Goal: Download file/media

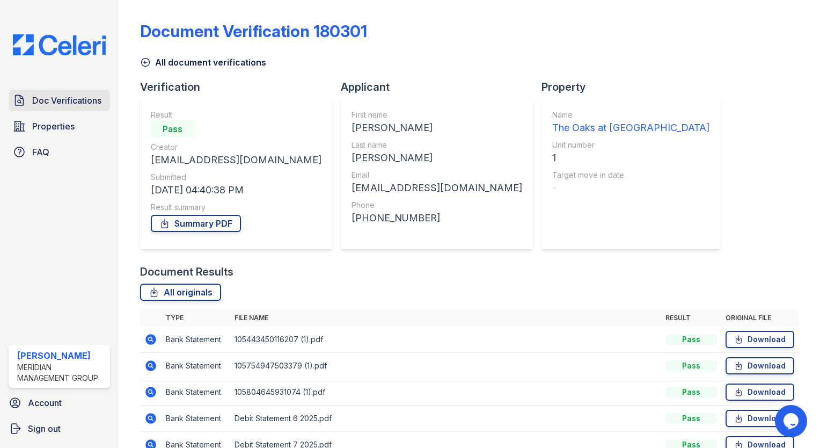
click at [69, 108] on link "Doc Verifications" at bounding box center [59, 100] width 101 height 21
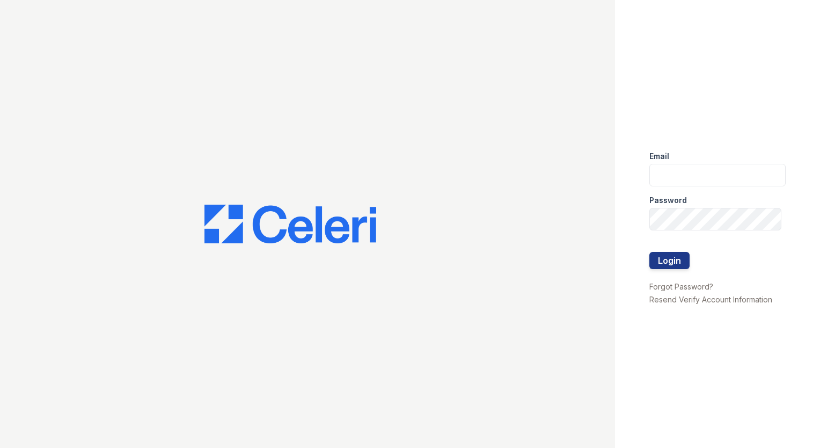
type input "[EMAIL_ADDRESS][DOMAIN_NAME]"
click at [670, 270] on div at bounding box center [717, 274] width 136 height 11
click at [673, 263] on button "Login" at bounding box center [669, 260] width 40 height 17
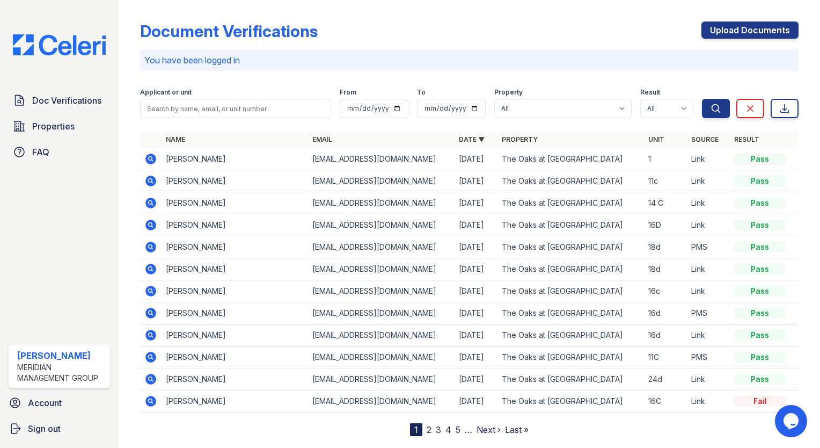
click at [150, 163] on icon at bounding box center [150, 158] width 11 height 11
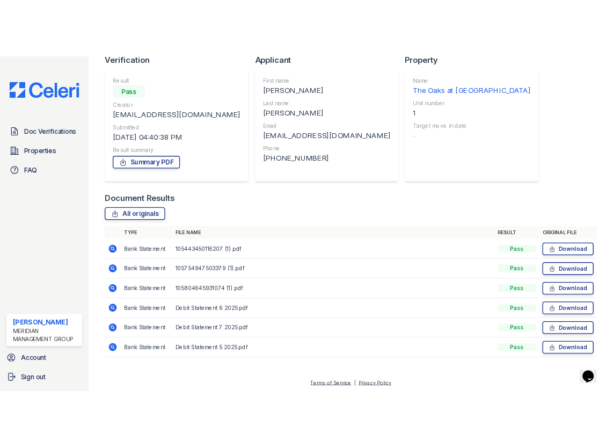
scroll to position [83, 0]
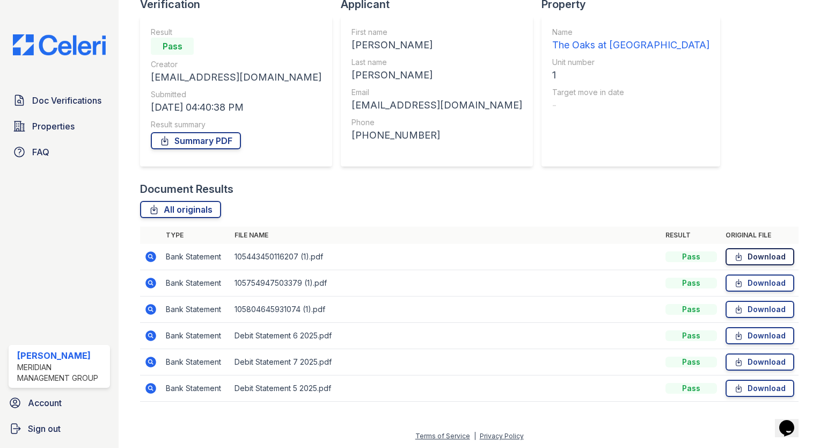
click at [725, 259] on link "Download" at bounding box center [759, 256] width 69 height 17
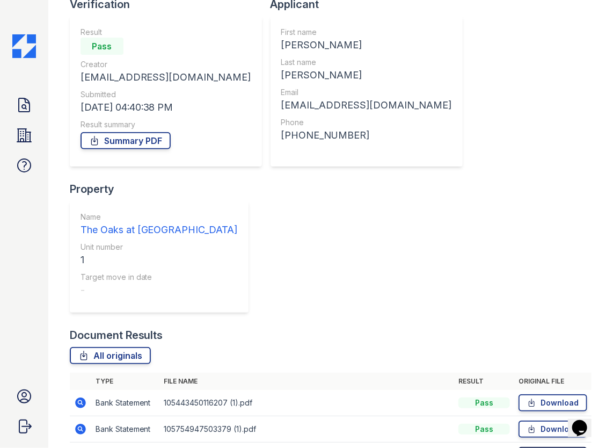
click at [518, 446] on link "Download" at bounding box center [552, 454] width 69 height 17
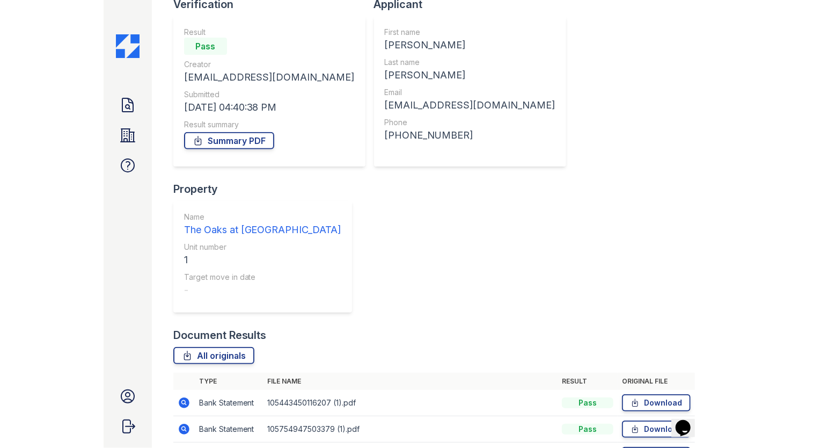
scroll to position [0, 0]
